Goal: Check status: Check status

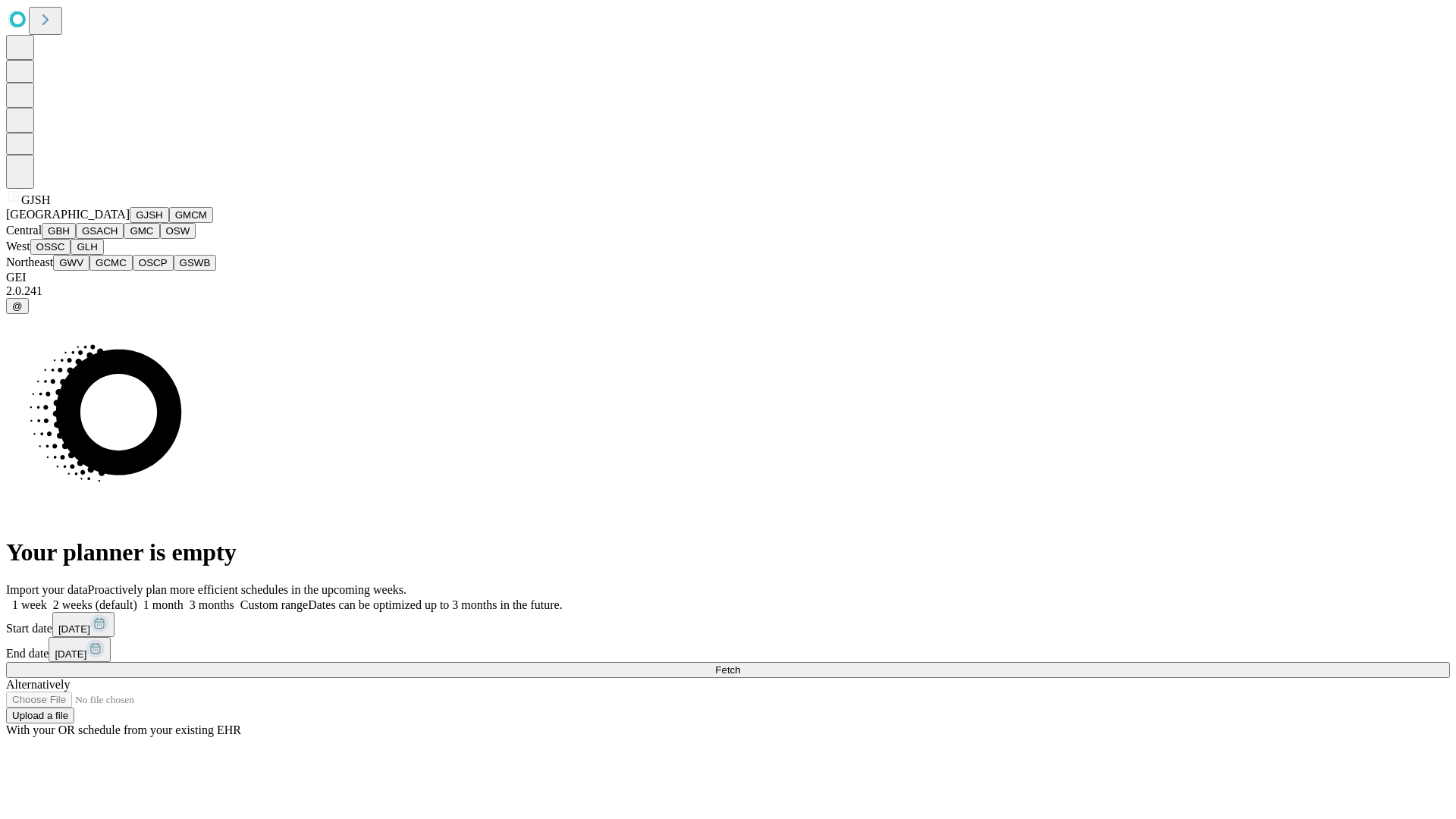
click at [130, 223] on button "GJSH" at bounding box center [149, 215] width 40 height 16
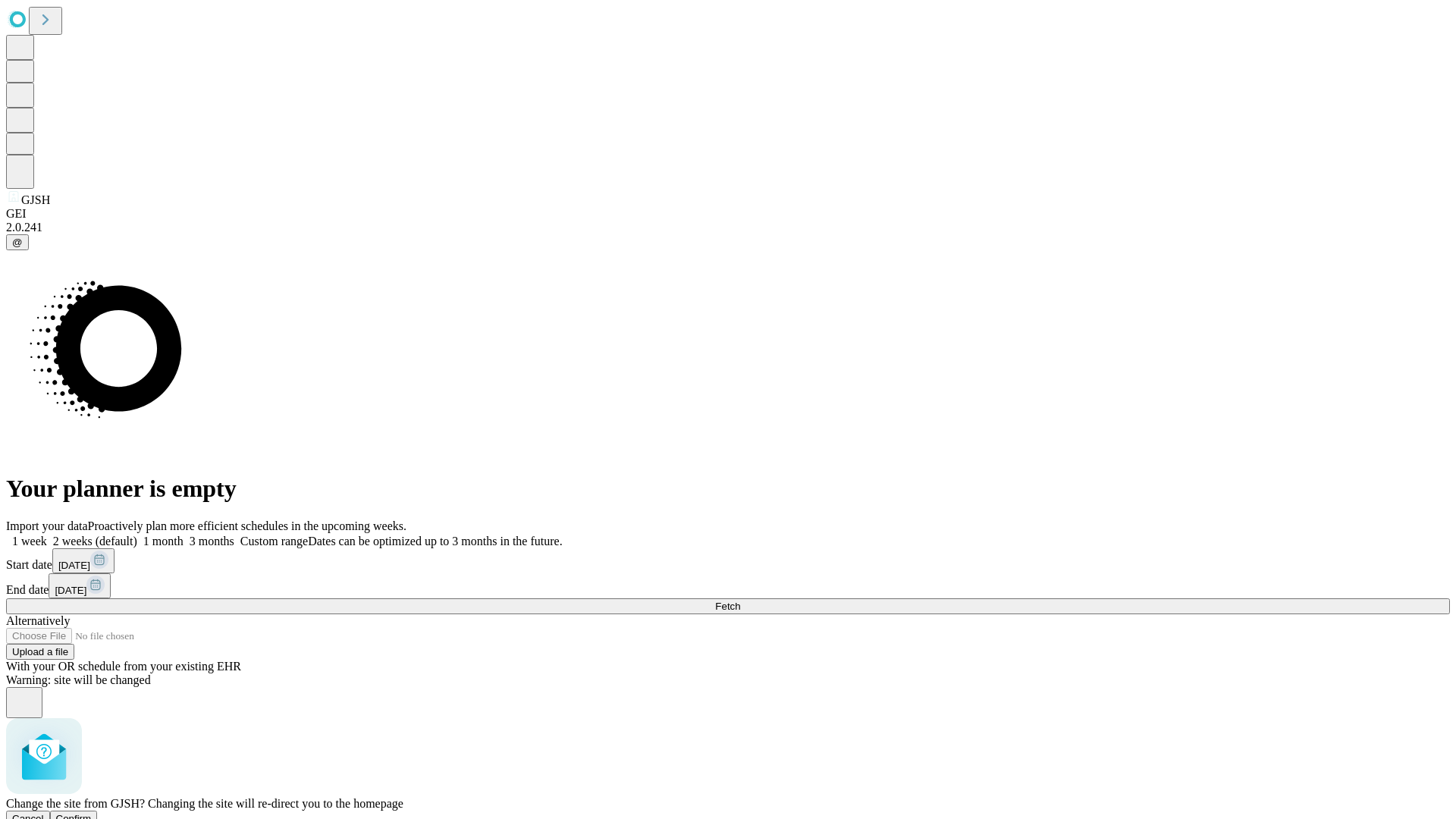
click at [92, 813] on span "Confirm" at bounding box center [74, 818] width 36 height 11
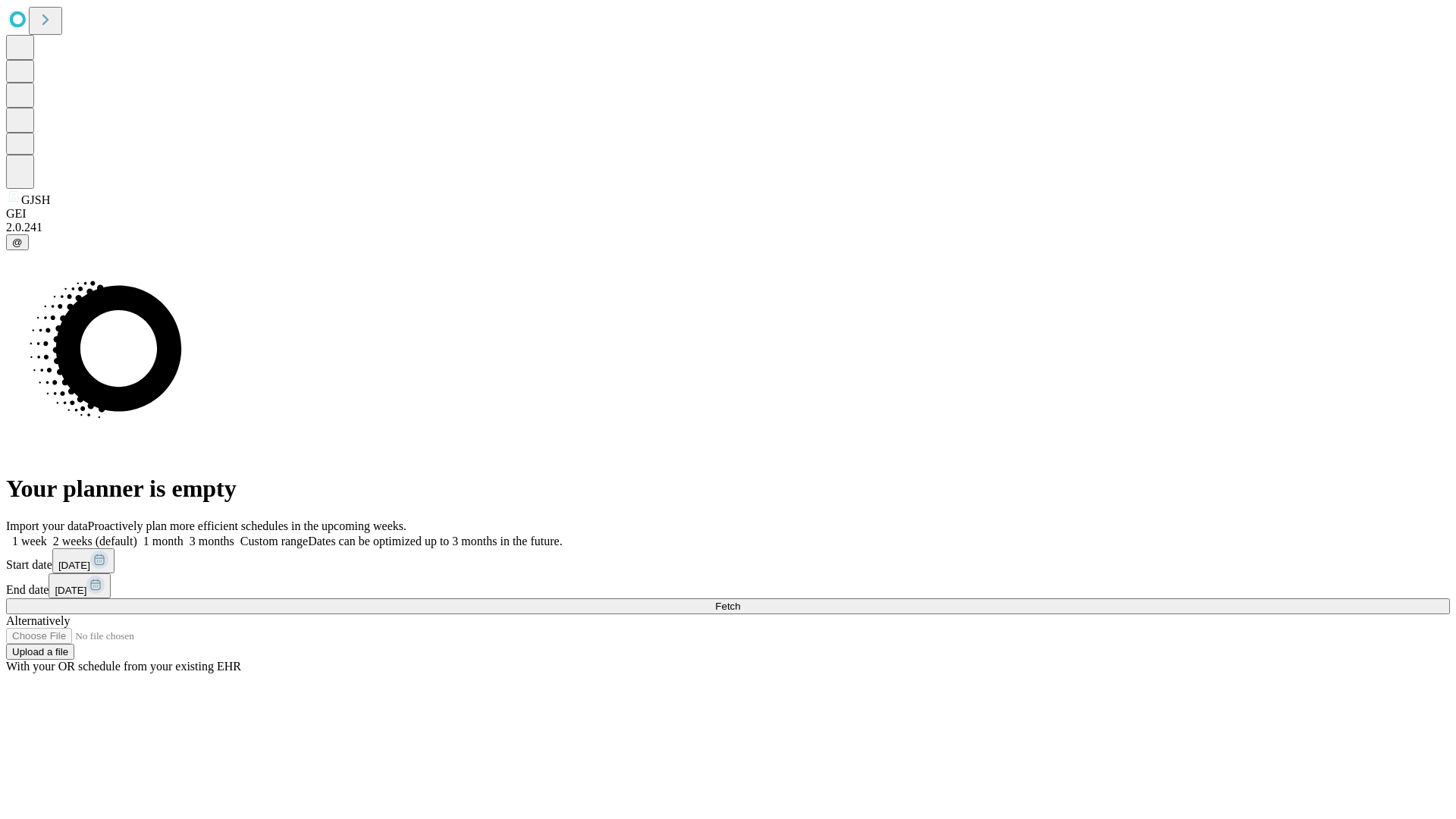
click at [137, 535] on label "2 weeks (default)" at bounding box center [92, 541] width 90 height 13
click at [740, 601] on span "Fetch" at bounding box center [727, 606] width 25 height 11
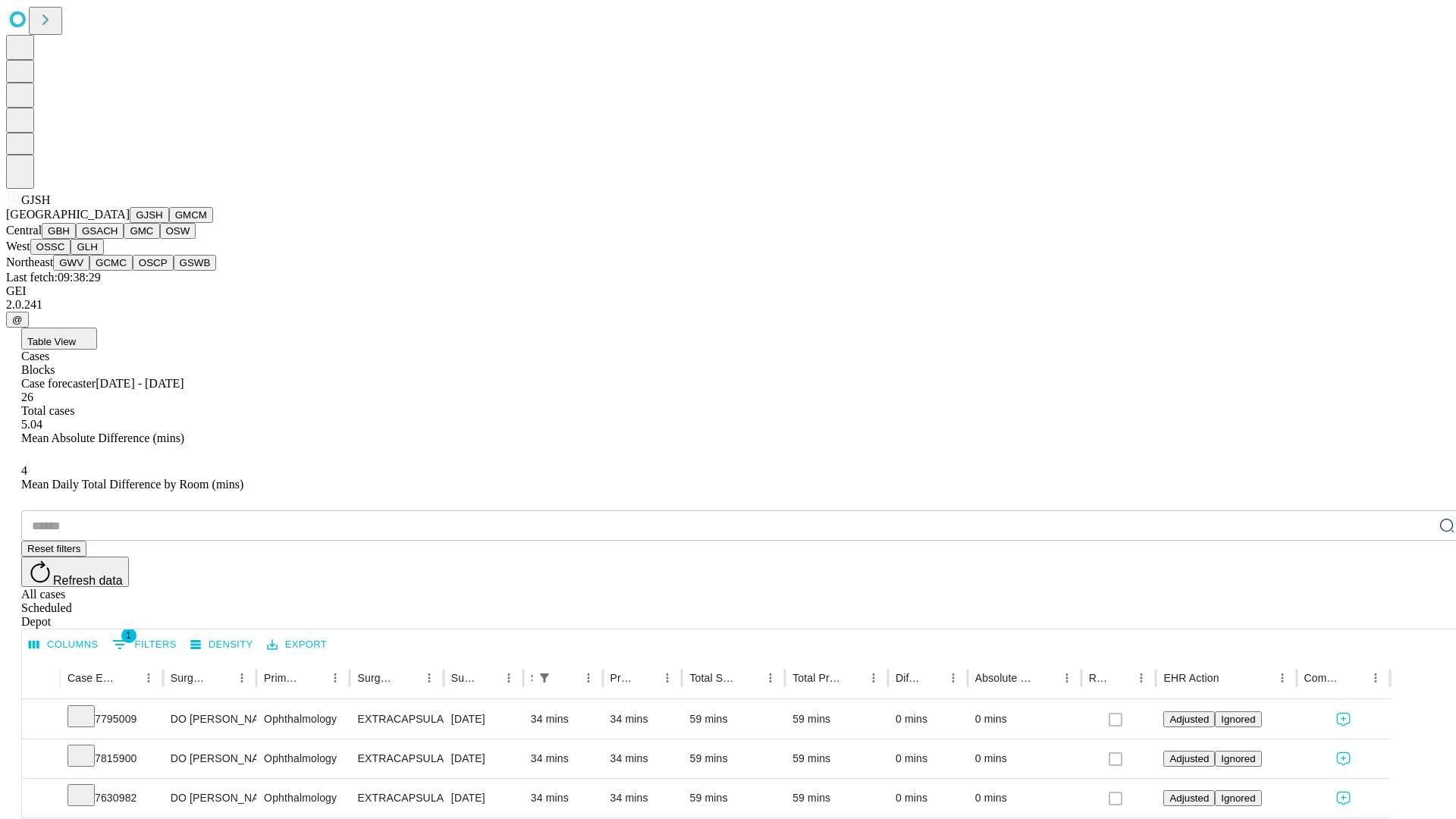
click at [169, 223] on button "GMCM" at bounding box center [192, 215] width 44 height 16
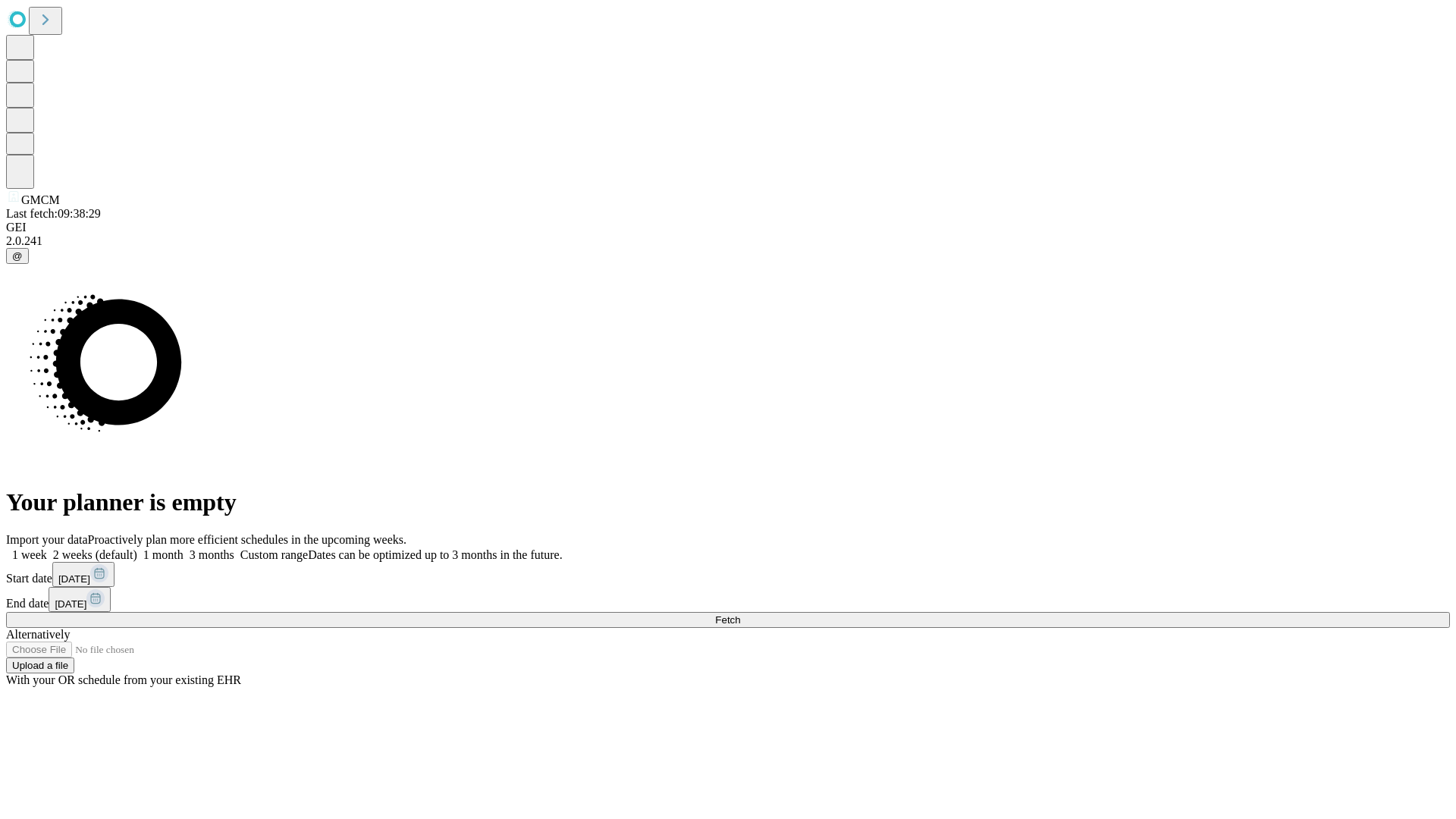
click at [137, 548] on label "2 weeks (default)" at bounding box center [92, 554] width 90 height 13
click at [740, 614] on span "Fetch" at bounding box center [727, 620] width 25 height 11
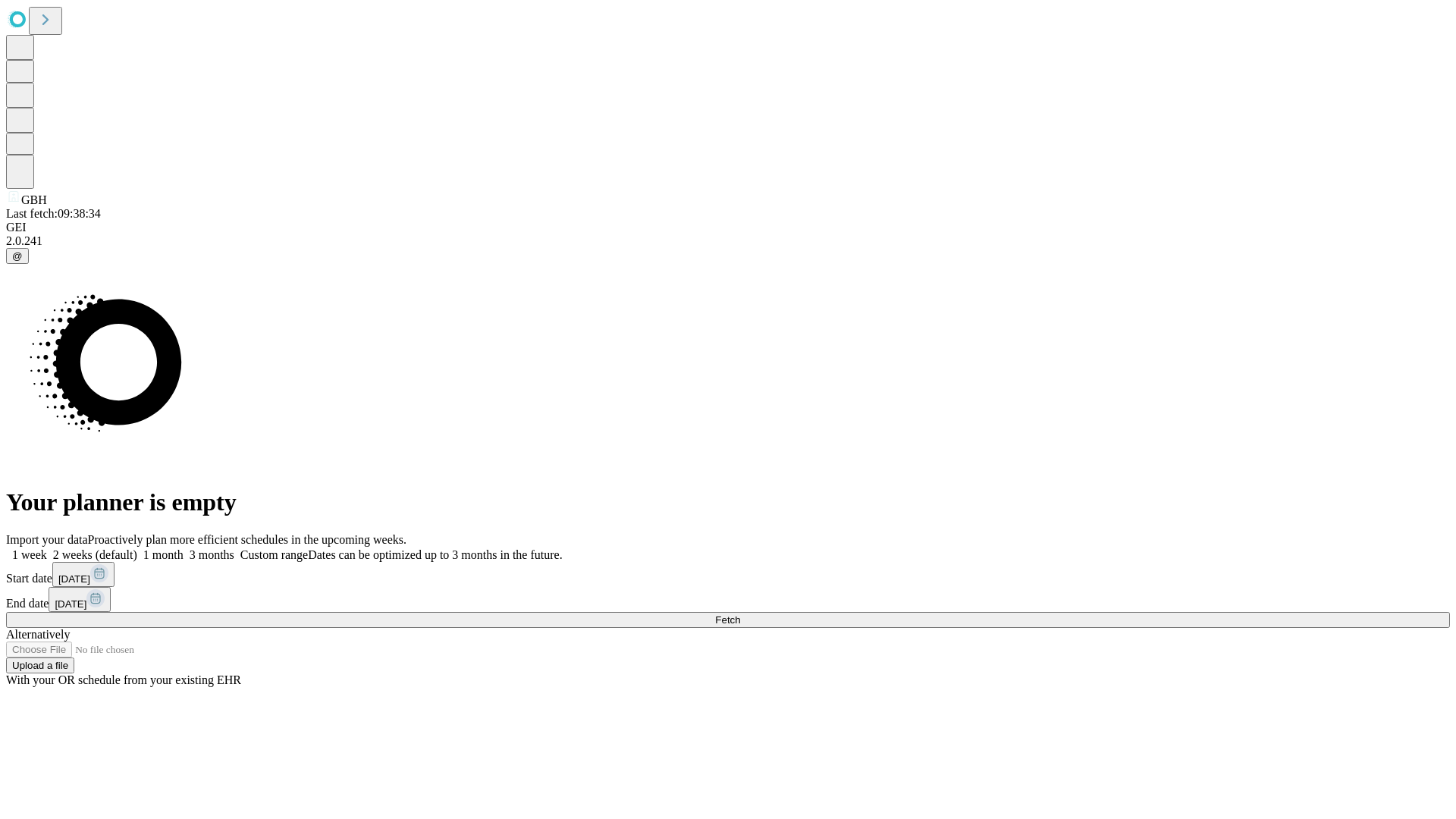
click at [137, 548] on label "2 weeks (default)" at bounding box center [92, 554] width 90 height 13
click at [740, 614] on span "Fetch" at bounding box center [727, 620] width 25 height 11
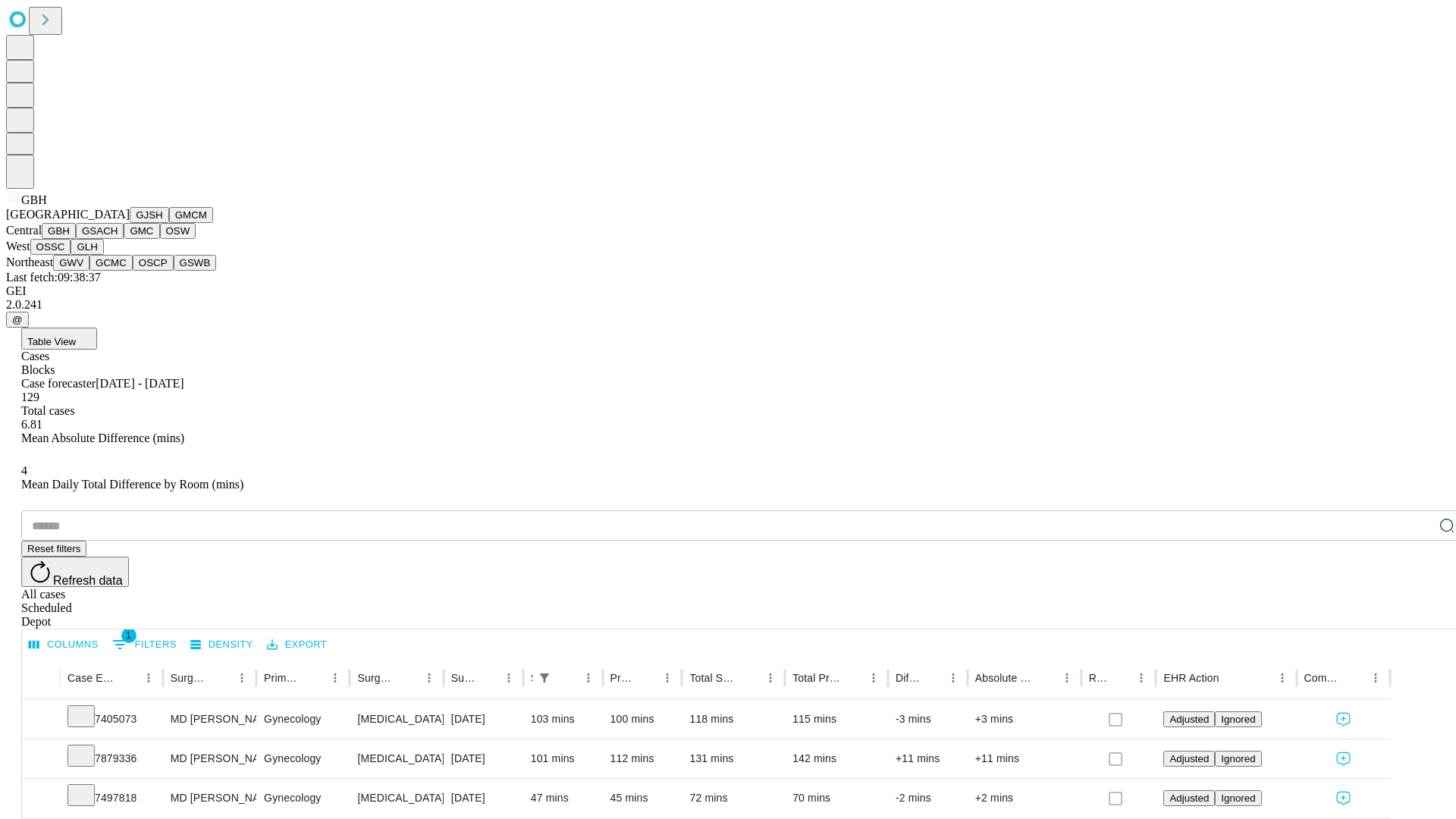
click at [118, 239] on button "GSACH" at bounding box center [100, 230] width 48 height 16
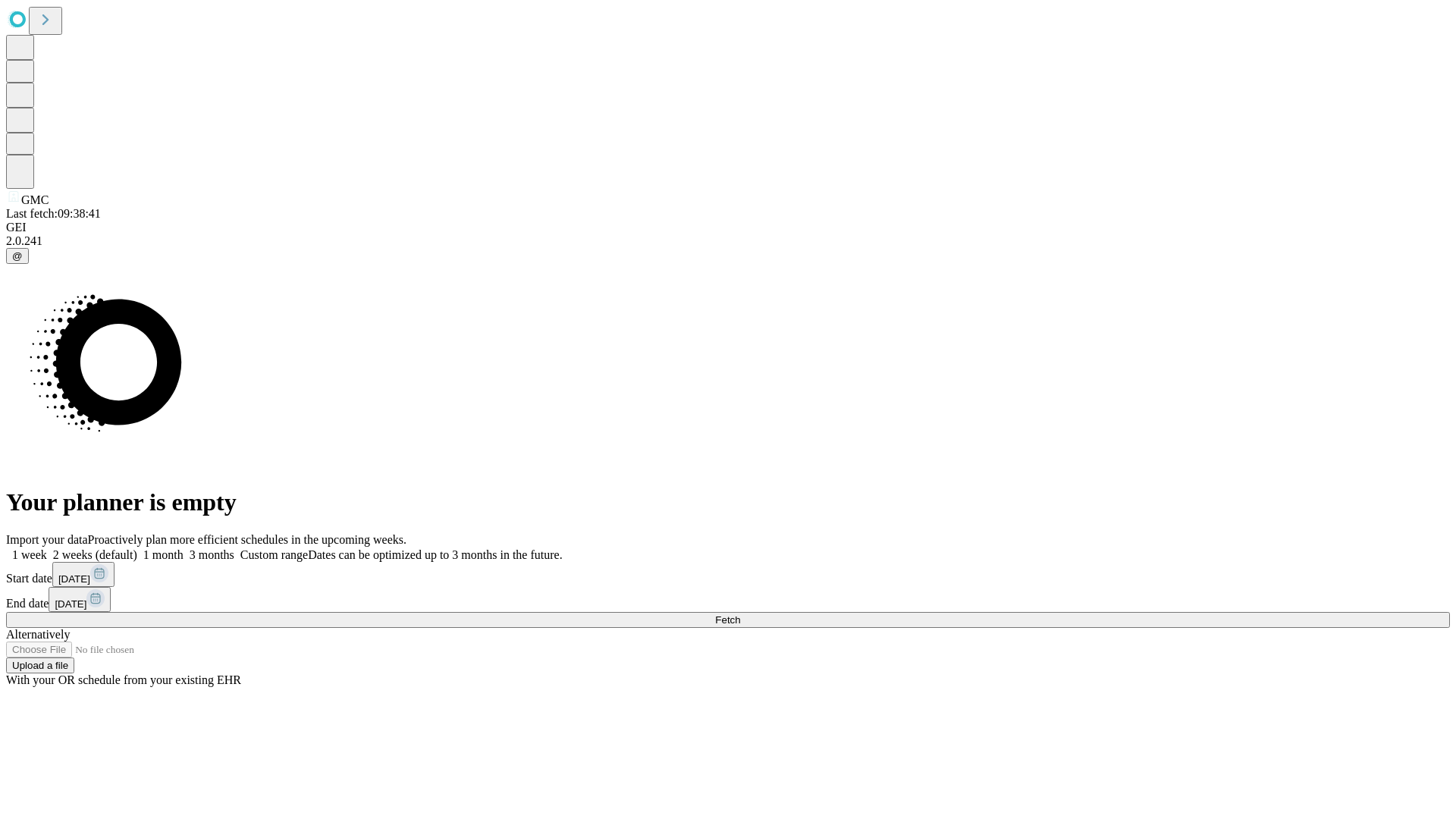
click at [137, 548] on label "2 weeks (default)" at bounding box center [92, 554] width 90 height 13
click at [740, 614] on span "Fetch" at bounding box center [727, 620] width 25 height 11
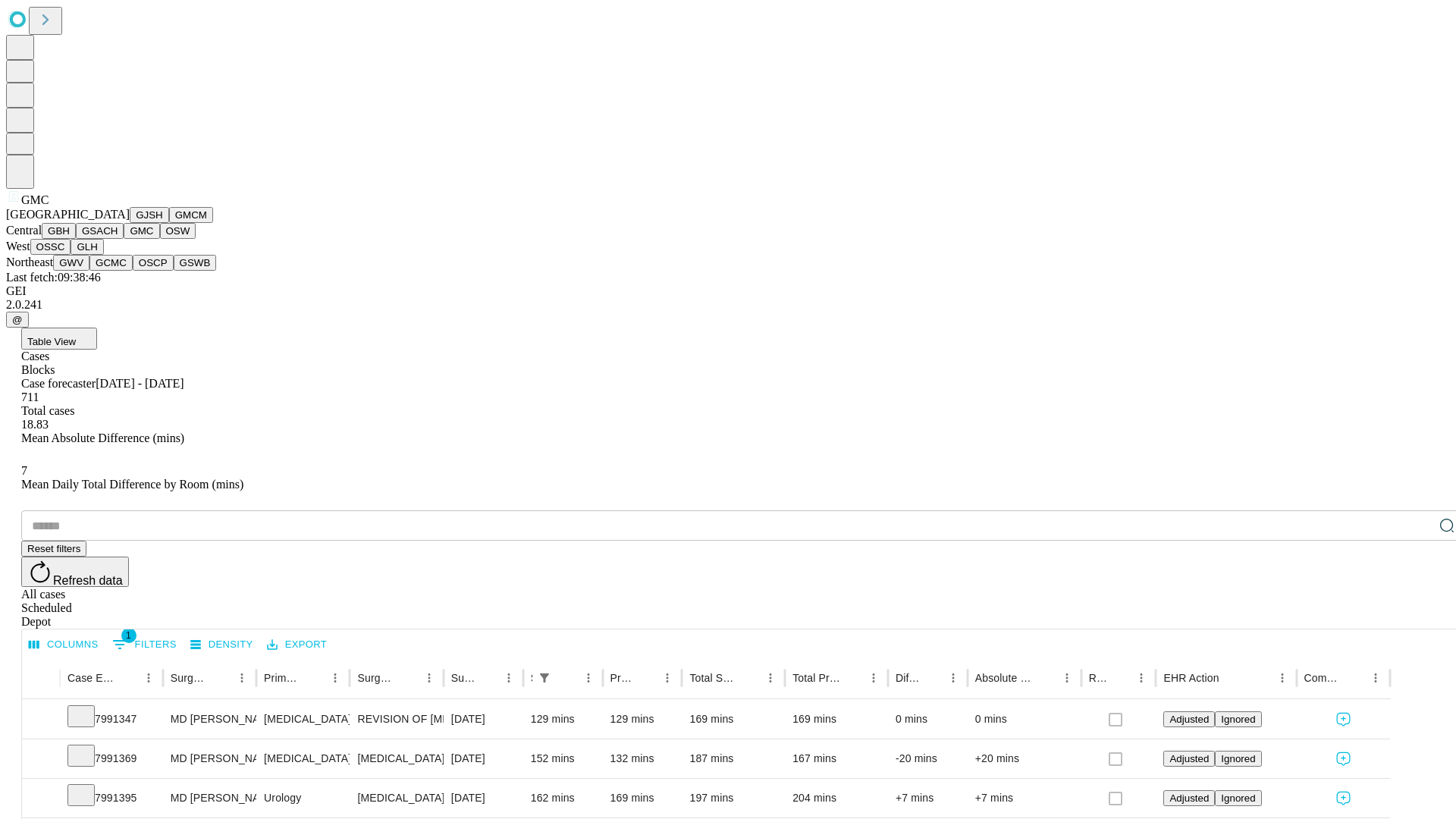
click at [160, 239] on button "OSW" at bounding box center [178, 230] width 36 height 16
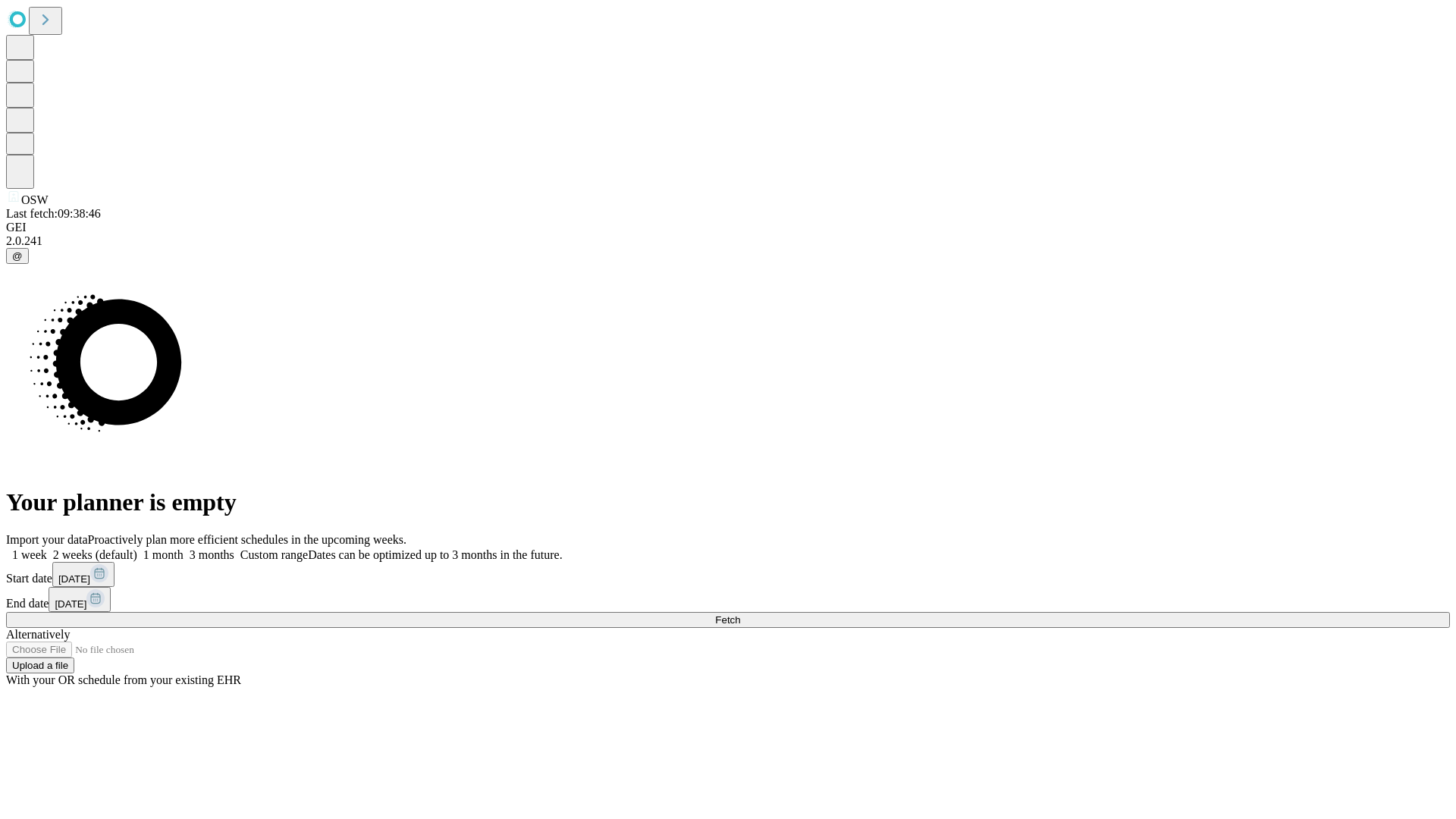
click at [137, 548] on label "2 weeks (default)" at bounding box center [92, 554] width 90 height 13
click at [740, 614] on span "Fetch" at bounding box center [727, 620] width 25 height 11
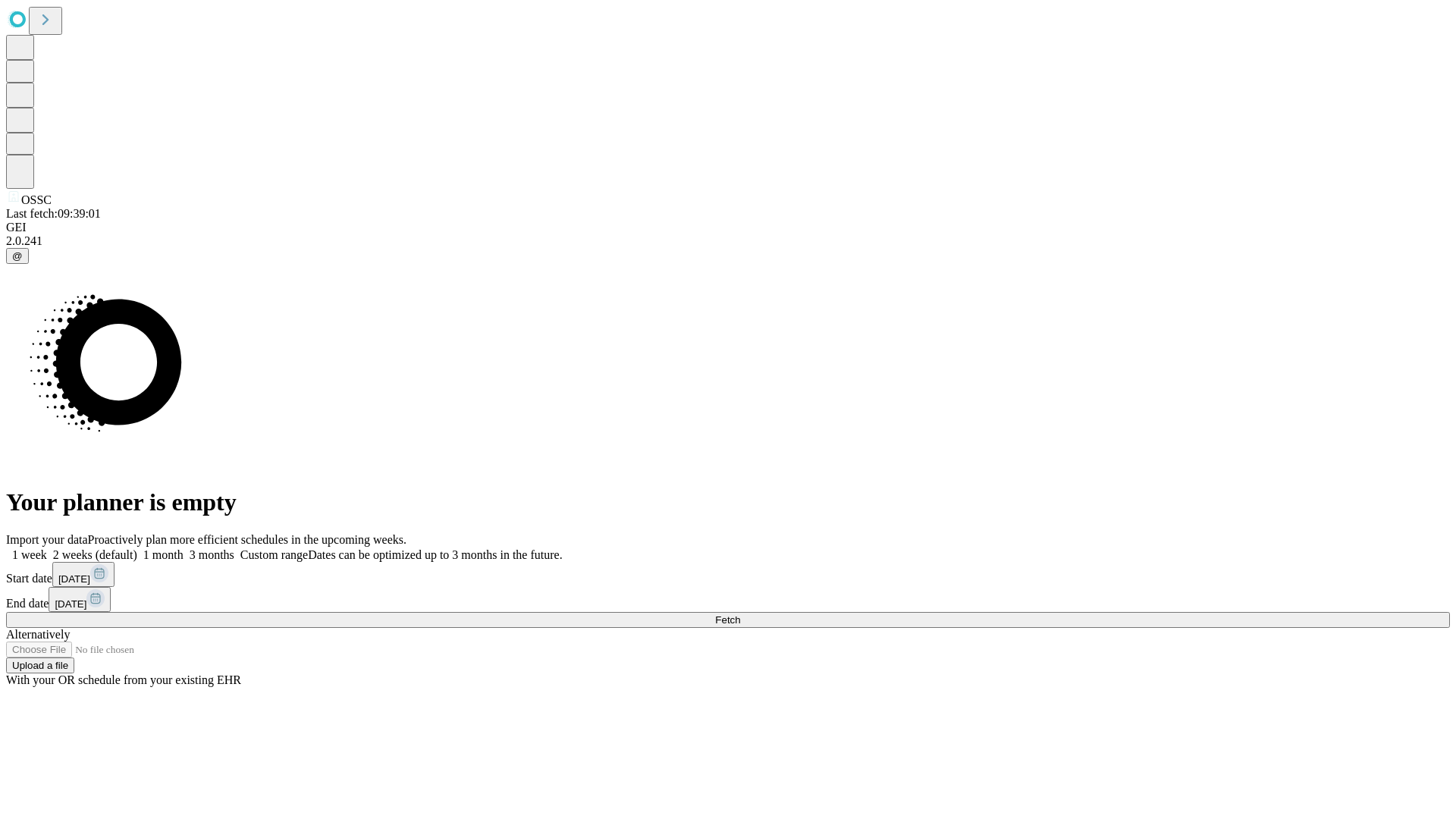
click at [137, 548] on label "2 weeks (default)" at bounding box center [92, 554] width 90 height 13
click at [740, 614] on span "Fetch" at bounding box center [727, 620] width 25 height 11
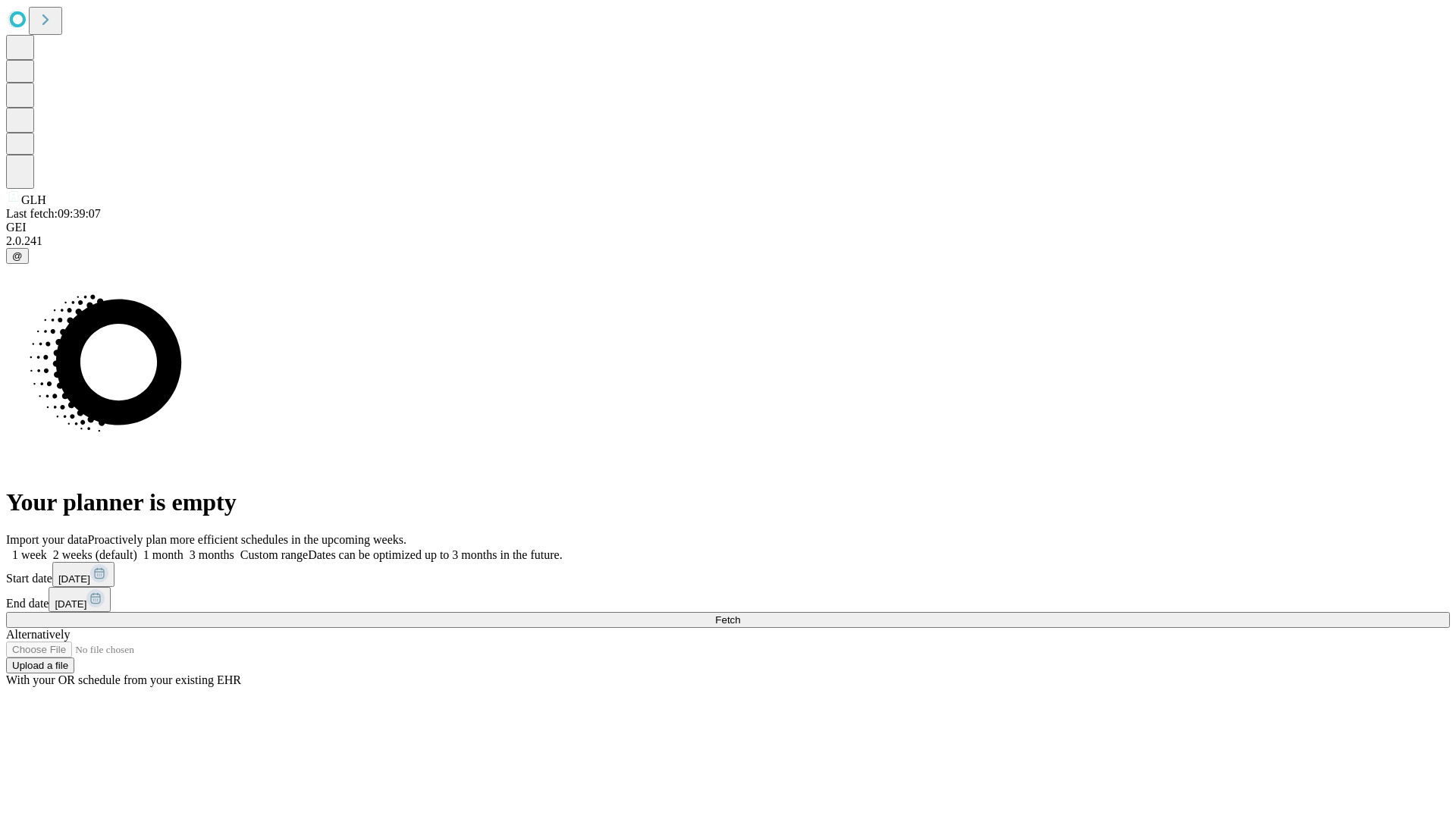
click at [137, 548] on label "2 weeks (default)" at bounding box center [92, 554] width 90 height 13
click at [740, 614] on span "Fetch" at bounding box center [727, 620] width 25 height 11
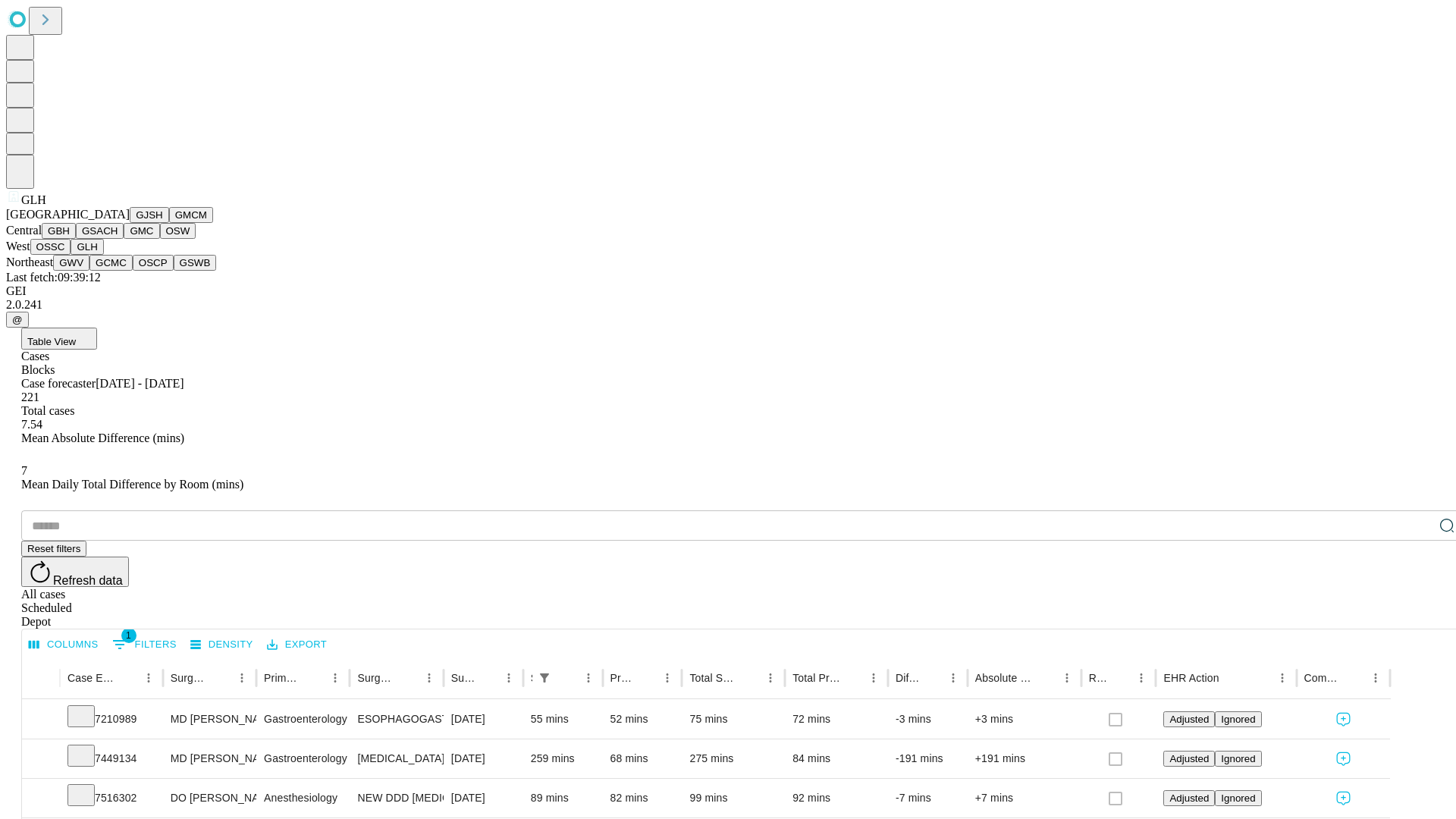
click at [90, 270] on button "GWV" at bounding box center [70, 262] width 36 height 16
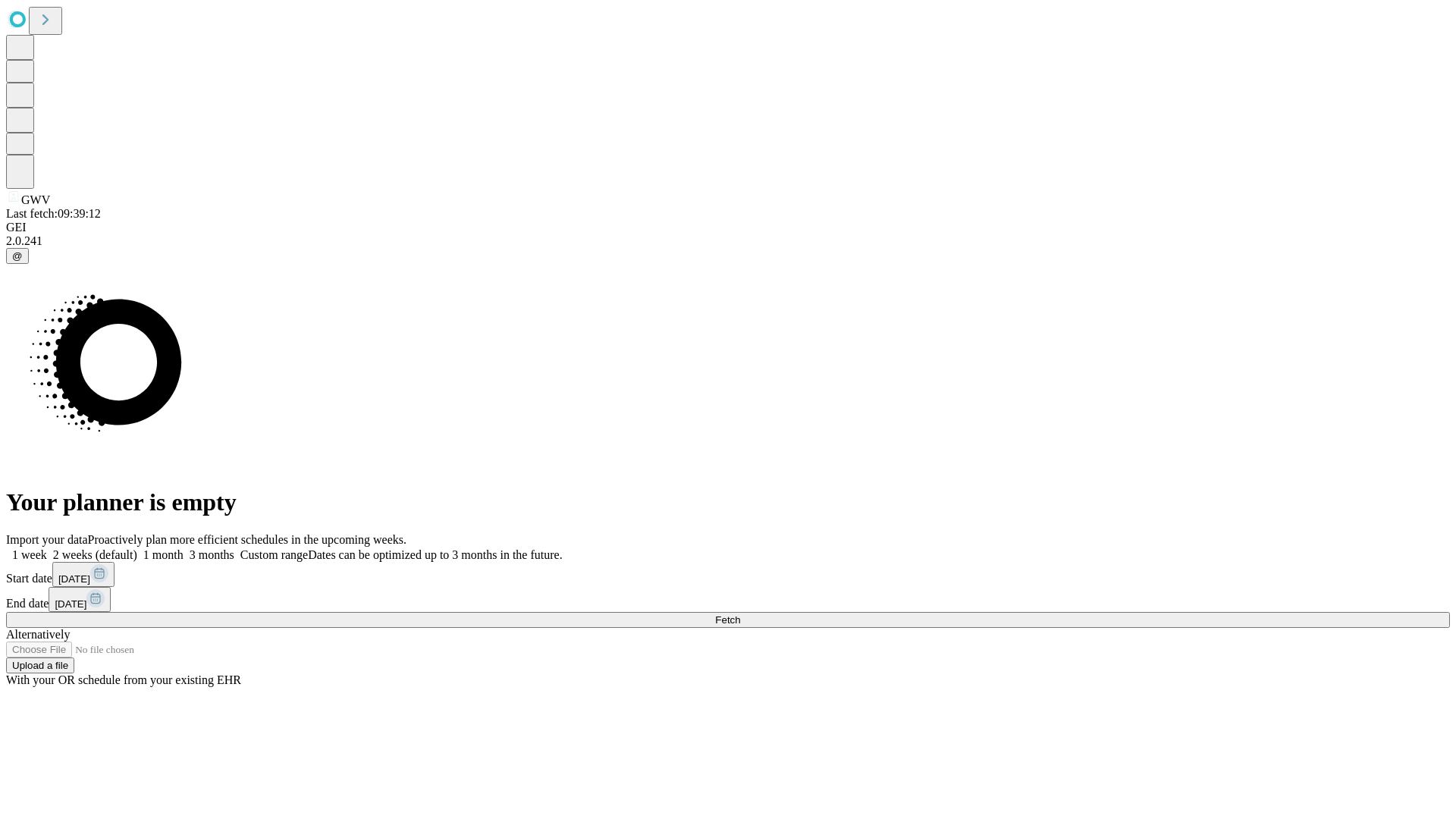
click at [137, 548] on label "2 weeks (default)" at bounding box center [92, 554] width 90 height 13
click at [740, 614] on span "Fetch" at bounding box center [727, 620] width 25 height 11
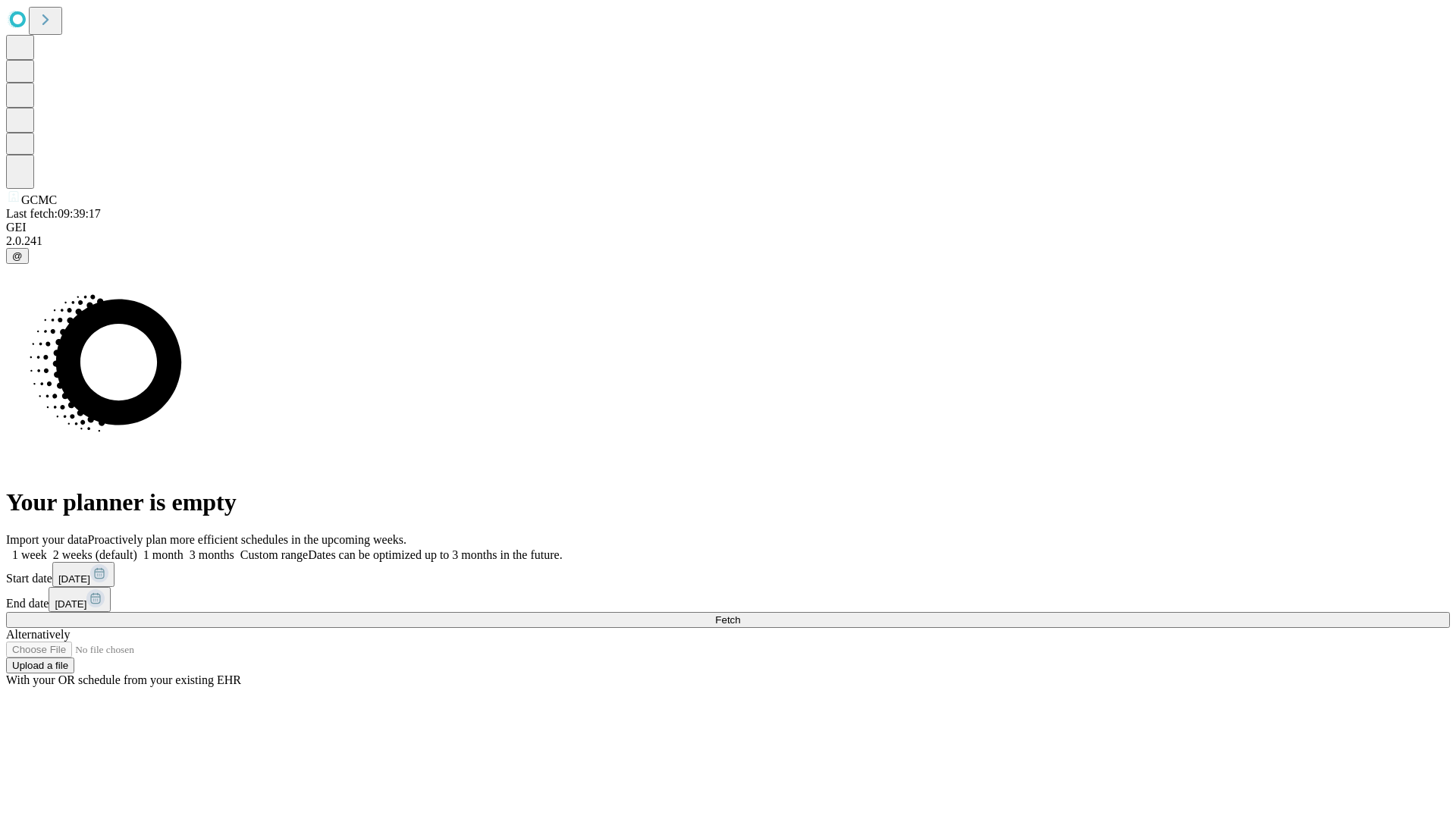
click at [740, 614] on span "Fetch" at bounding box center [727, 620] width 25 height 11
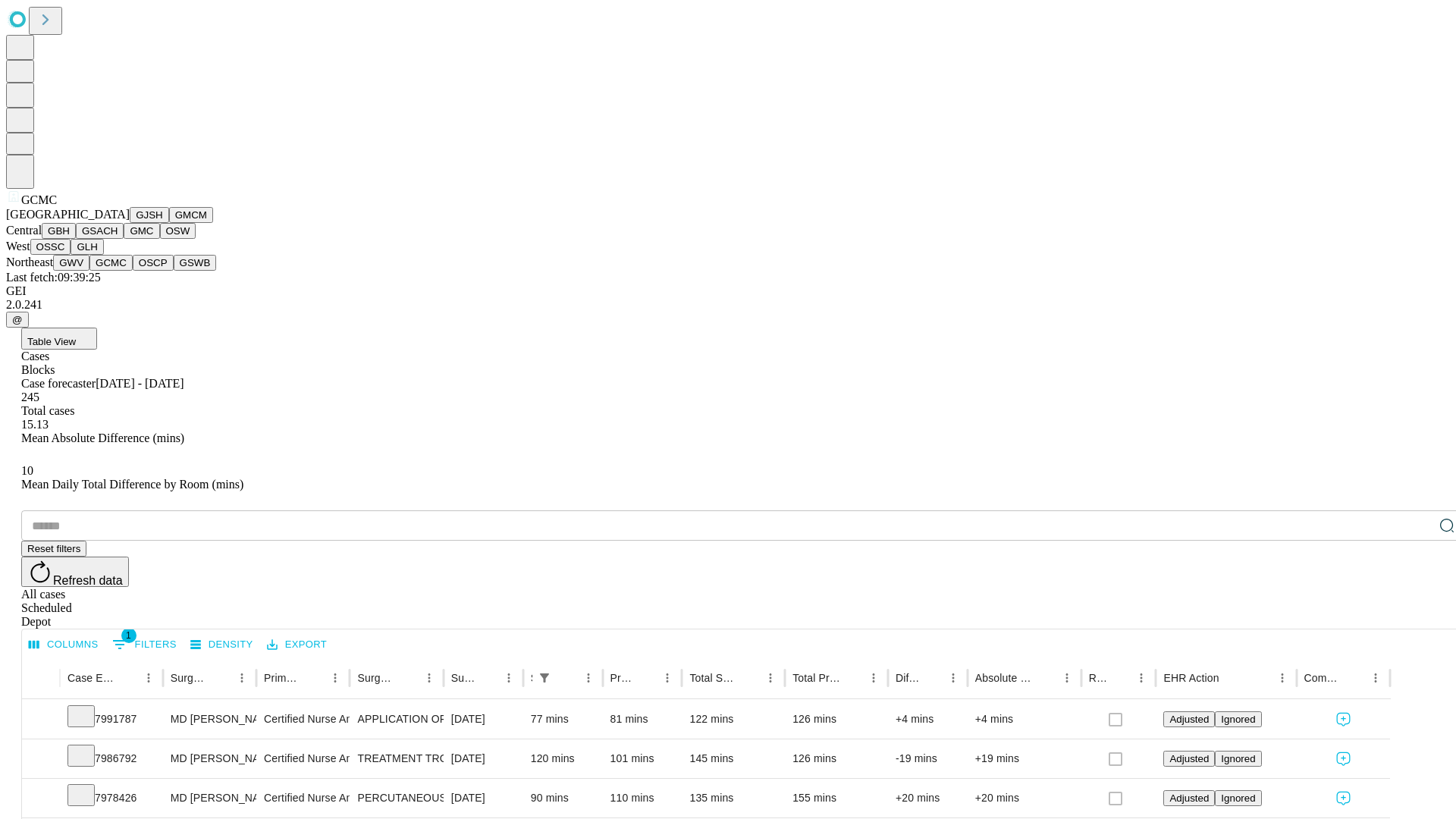
click at [132, 270] on button "OSCP" at bounding box center [153, 262] width 41 height 16
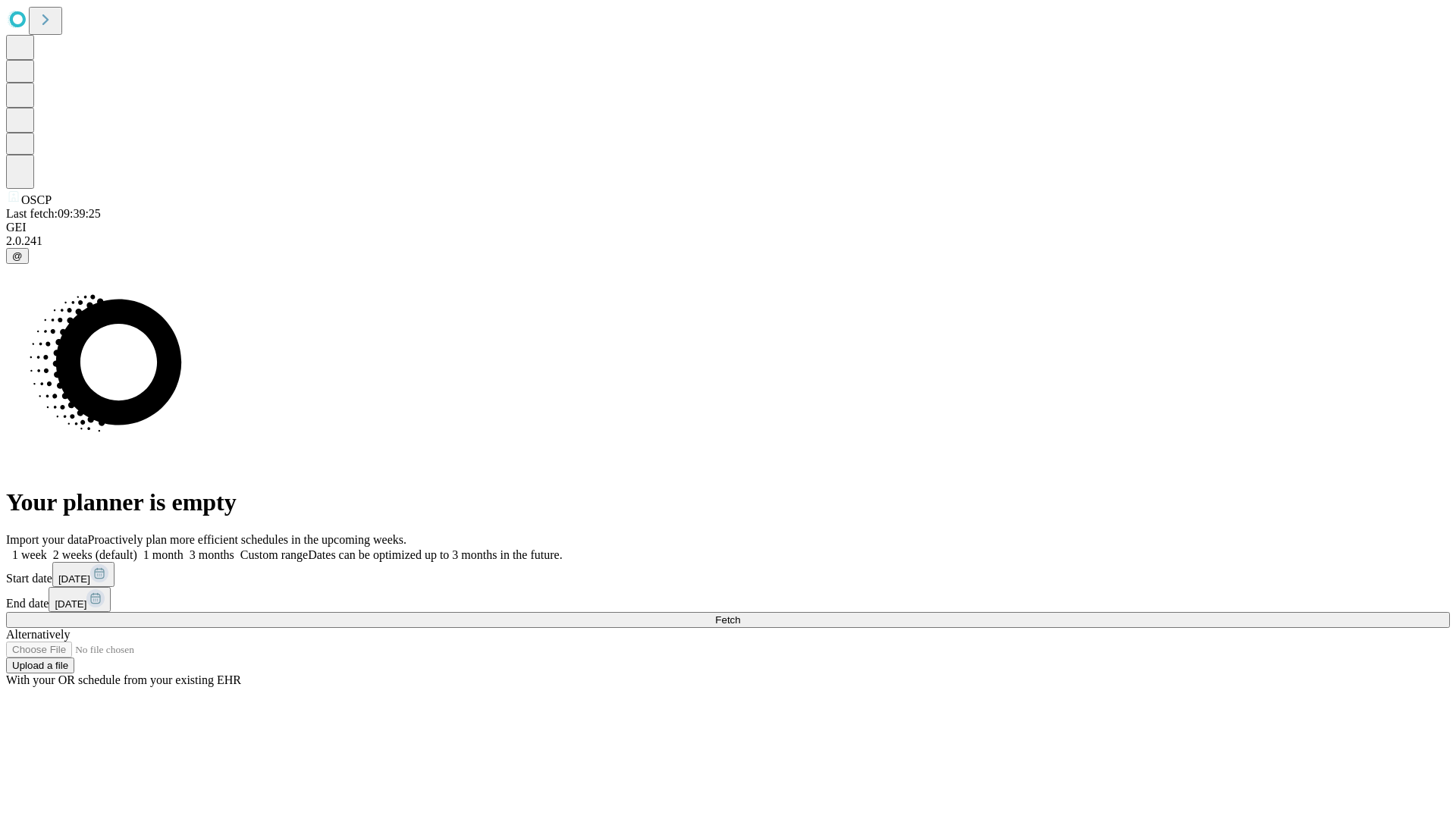
click at [740, 614] on span "Fetch" at bounding box center [727, 620] width 25 height 11
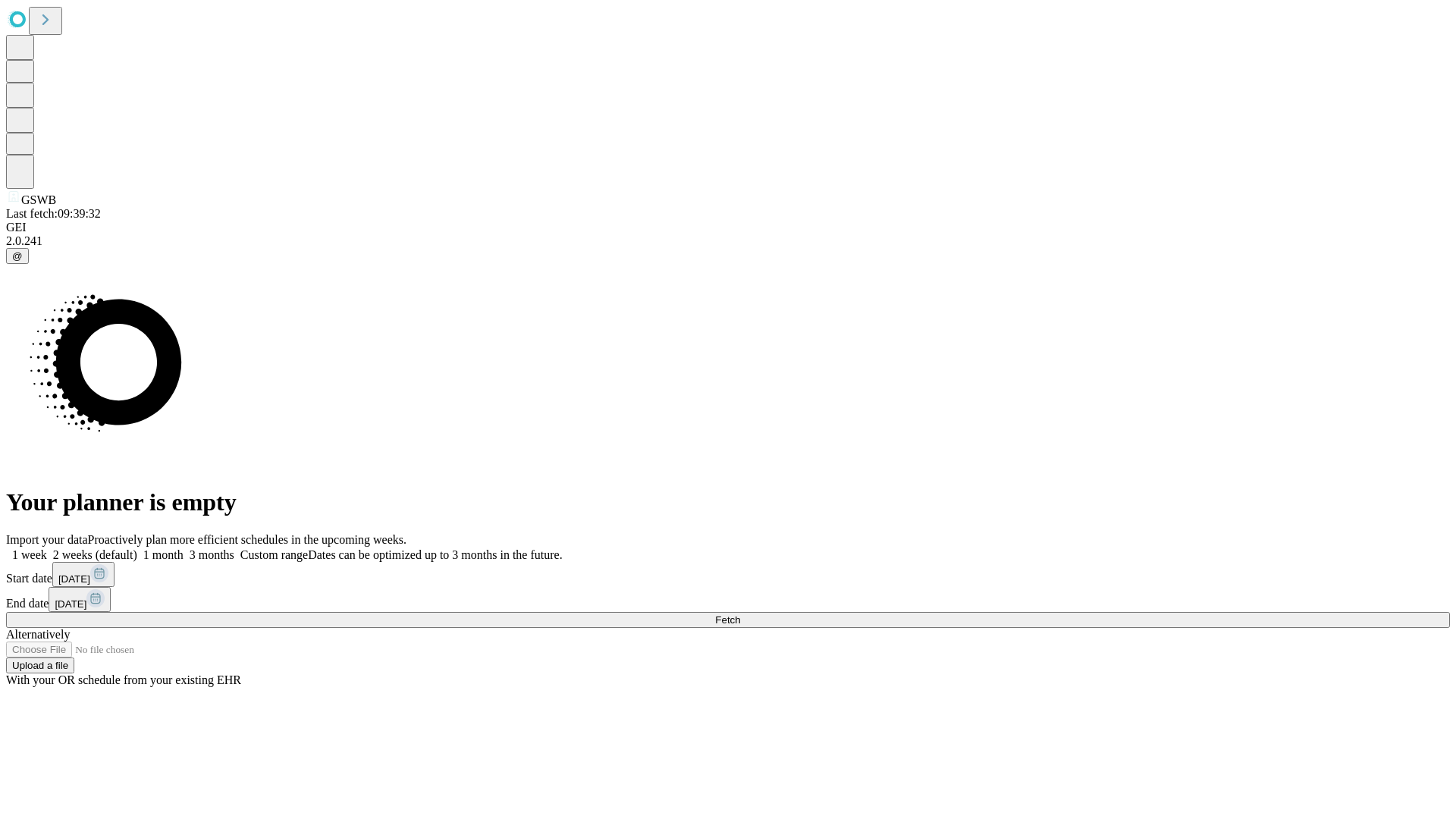
click at [137, 548] on label "2 weeks (default)" at bounding box center [92, 554] width 90 height 13
click at [740, 614] on span "Fetch" at bounding box center [727, 620] width 25 height 11
